Goal: Information Seeking & Learning: Learn about a topic

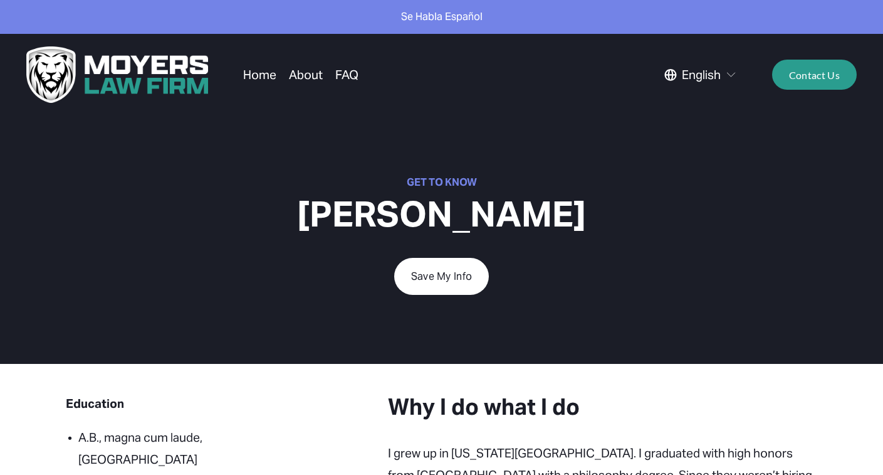
click at [308, 71] on link "About" at bounding box center [306, 75] width 34 height 24
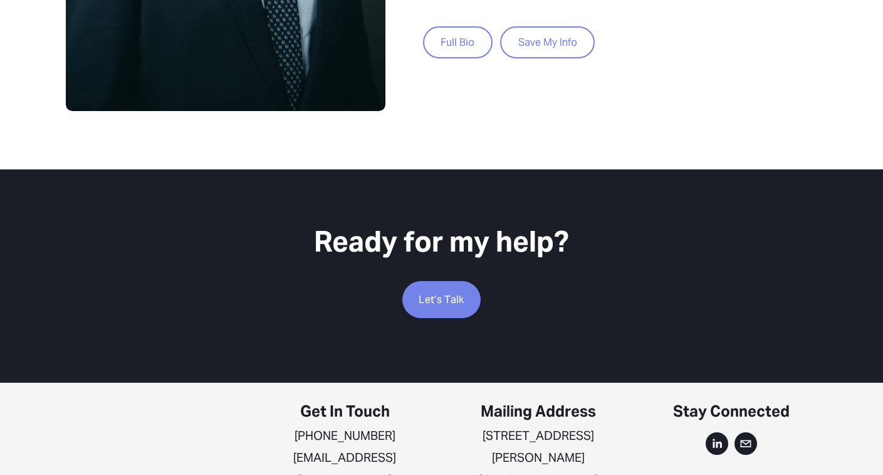
scroll to position [845, 0]
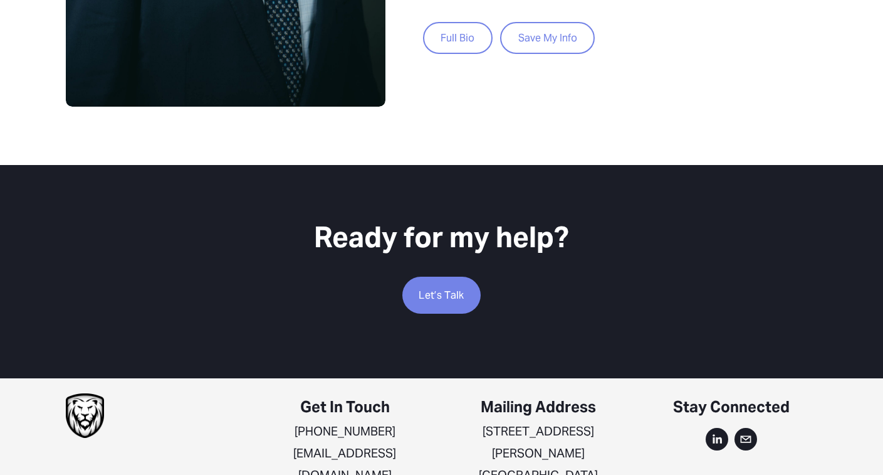
click at [466, 38] on link "Full Bio" at bounding box center [458, 38] width 70 height 32
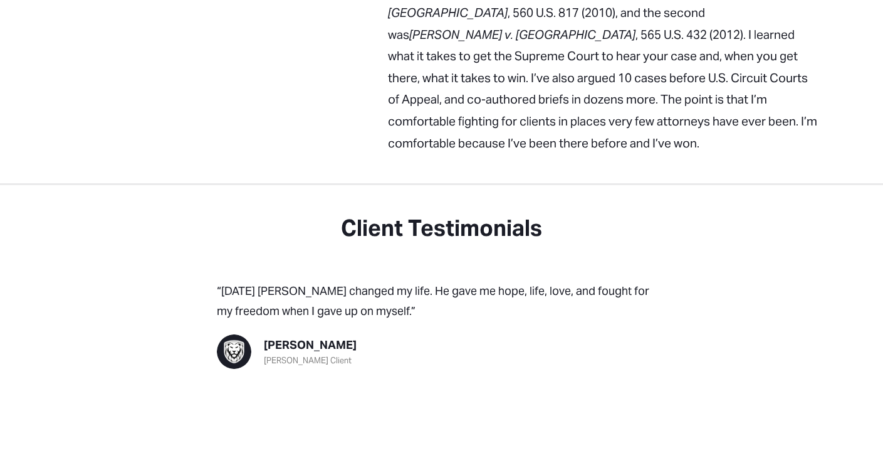
scroll to position [1586, 0]
